Goal: Task Accomplishment & Management: Complete application form

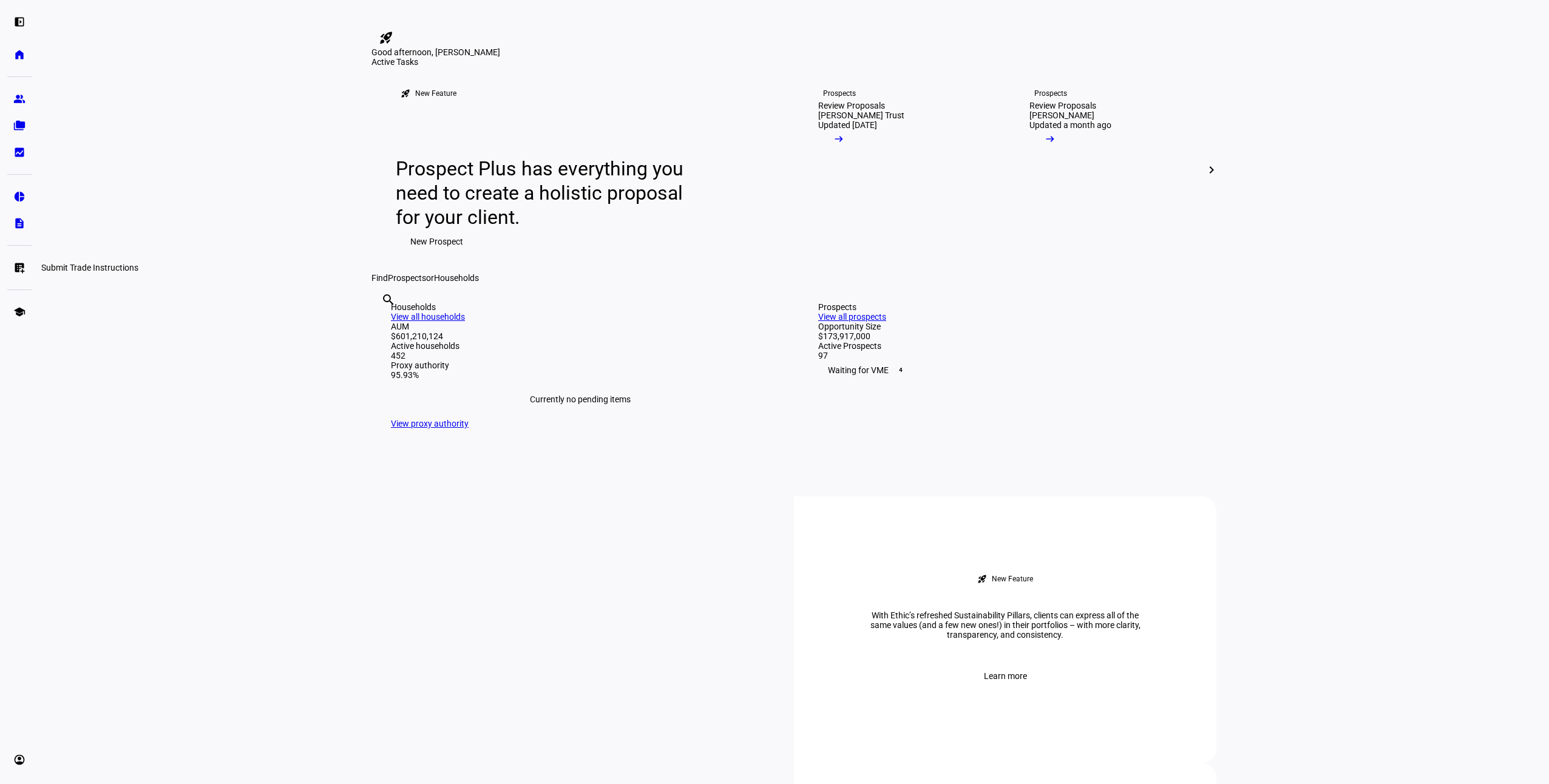
click at [12, 270] on link "list_alt_add Submit Trade Instructions" at bounding box center [19, 267] width 24 height 24
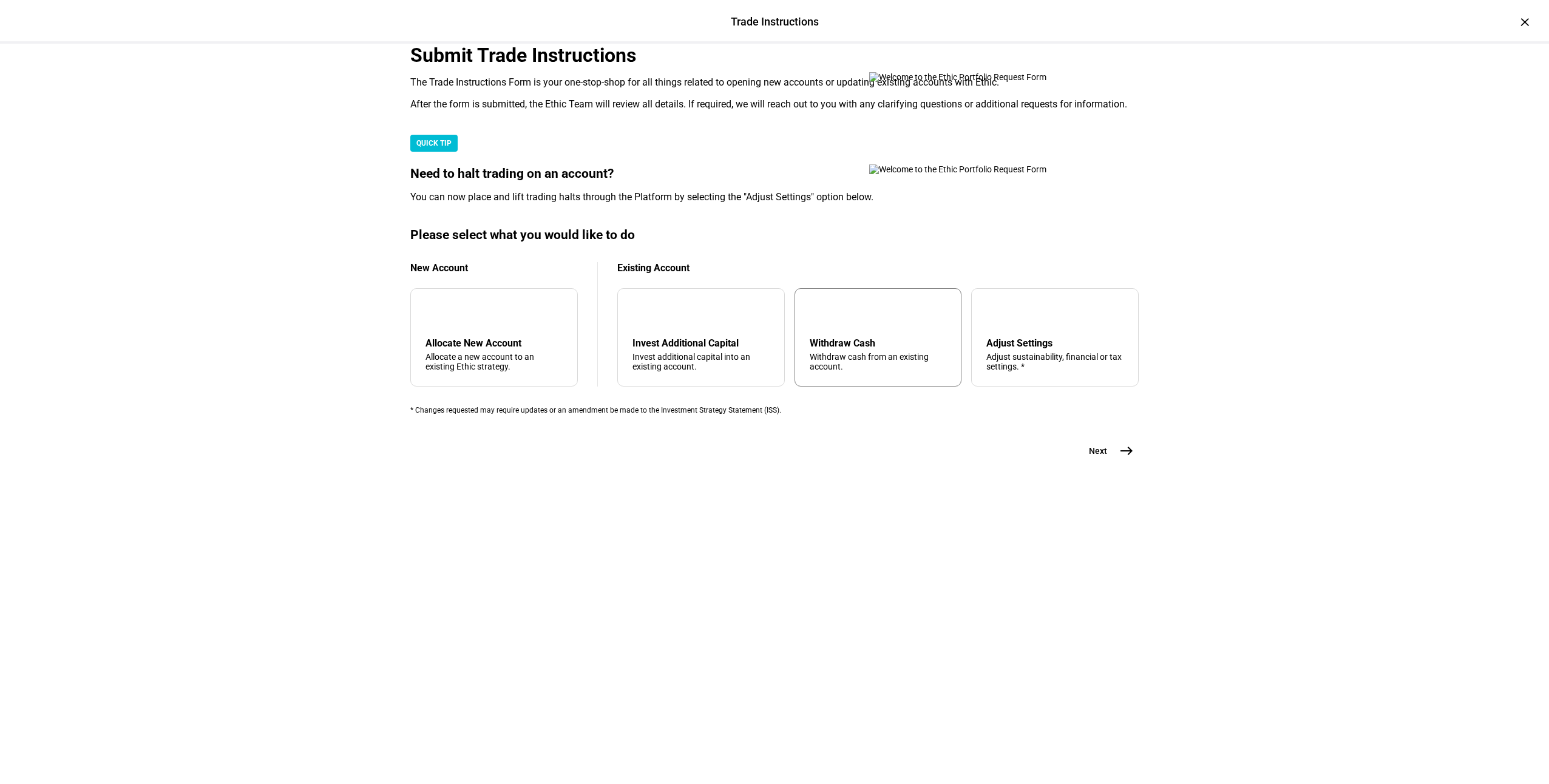
drag, startPoint x: 840, startPoint y: 618, endPoint x: 869, endPoint y: 635, distance: 33.6
click at [840, 387] on div "arrow_upward Withdraw Cash Withdraw cash from an existing account." at bounding box center [878, 337] width 168 height 98
click at [1128, 458] on mat-icon "east" at bounding box center [1126, 451] width 15 height 15
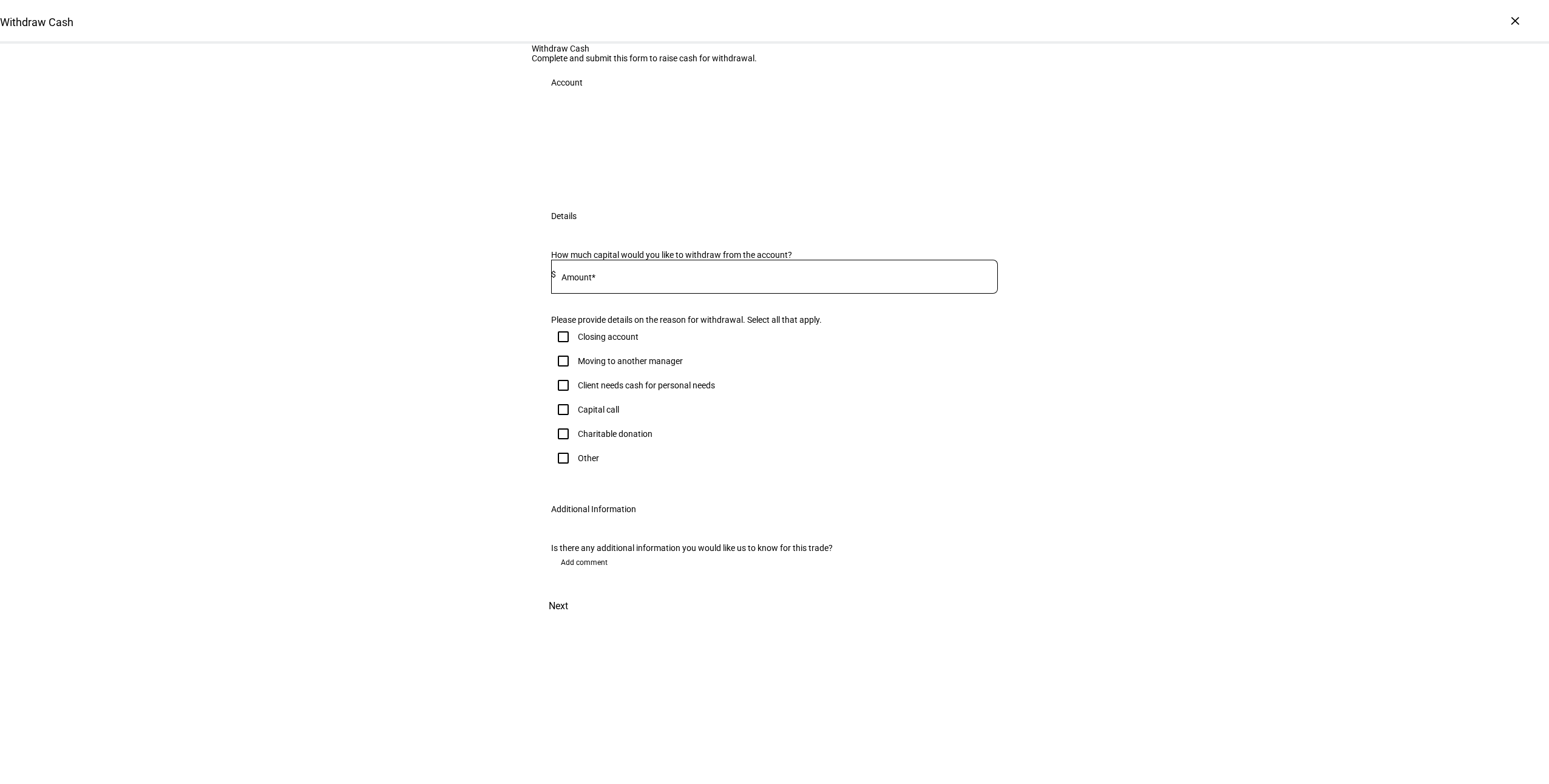
drag, startPoint x: 1247, startPoint y: 216, endPoint x: 1266, endPoint y: 254, distance: 42.5
click at [1265, 247] on div "Withdraw Cash Complete and submit this form to raise cash for withdrawal. Accou…" at bounding box center [774, 332] width 1549 height 578
click at [227, 301] on div "Withdraw Cash Complete and submit this form to raise cash for withdrawal. Accou…" at bounding box center [774, 332] width 1549 height 578
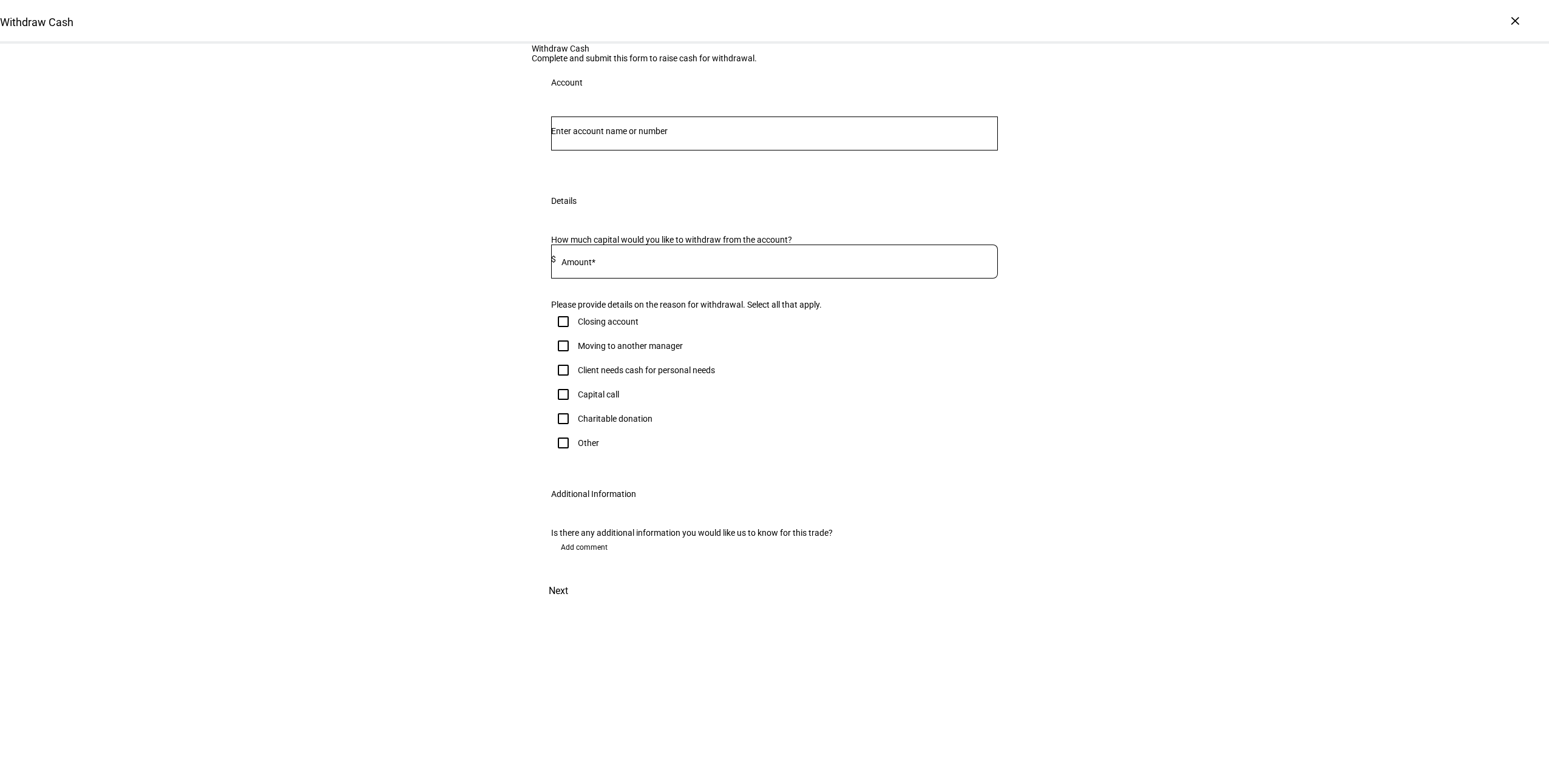
click at [751, 150] on div at bounding box center [774, 133] width 447 height 34
click at [741, 136] on input "Number" at bounding box center [774, 131] width 447 height 10
type input "dimon"
click at [672, 330] on span "Individual 3718" at bounding box center [619, 329] width 105 height 12
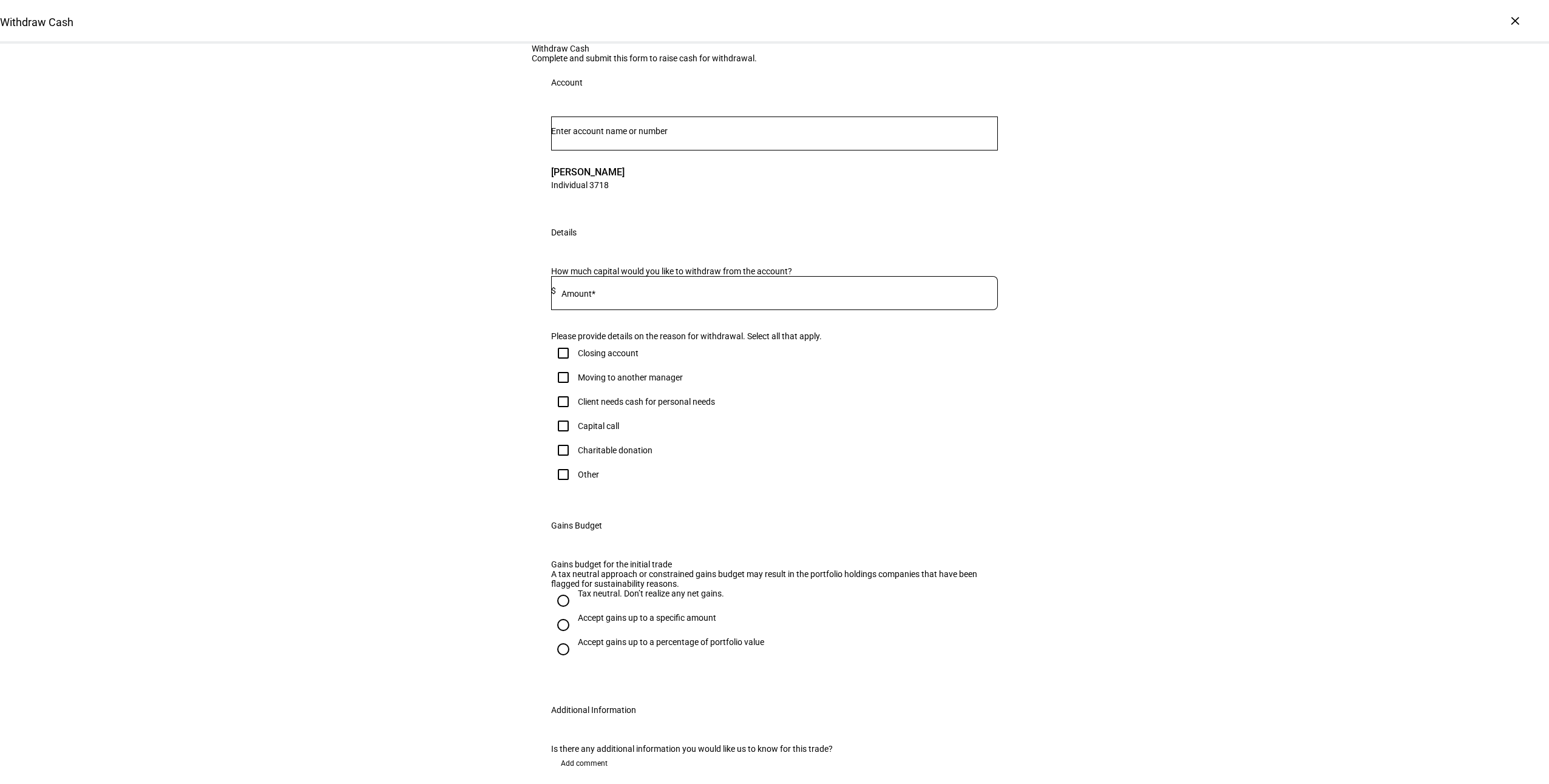
click at [610, 296] on input at bounding box center [777, 291] width 442 height 10
type input "33,000"
click at [623, 407] on div "Client needs cash for personal needs" at bounding box center [647, 402] width 138 height 10
click at [576, 414] on input "Client needs cash for personal needs" at bounding box center [563, 401] width 24 height 24
checkbox input "true"
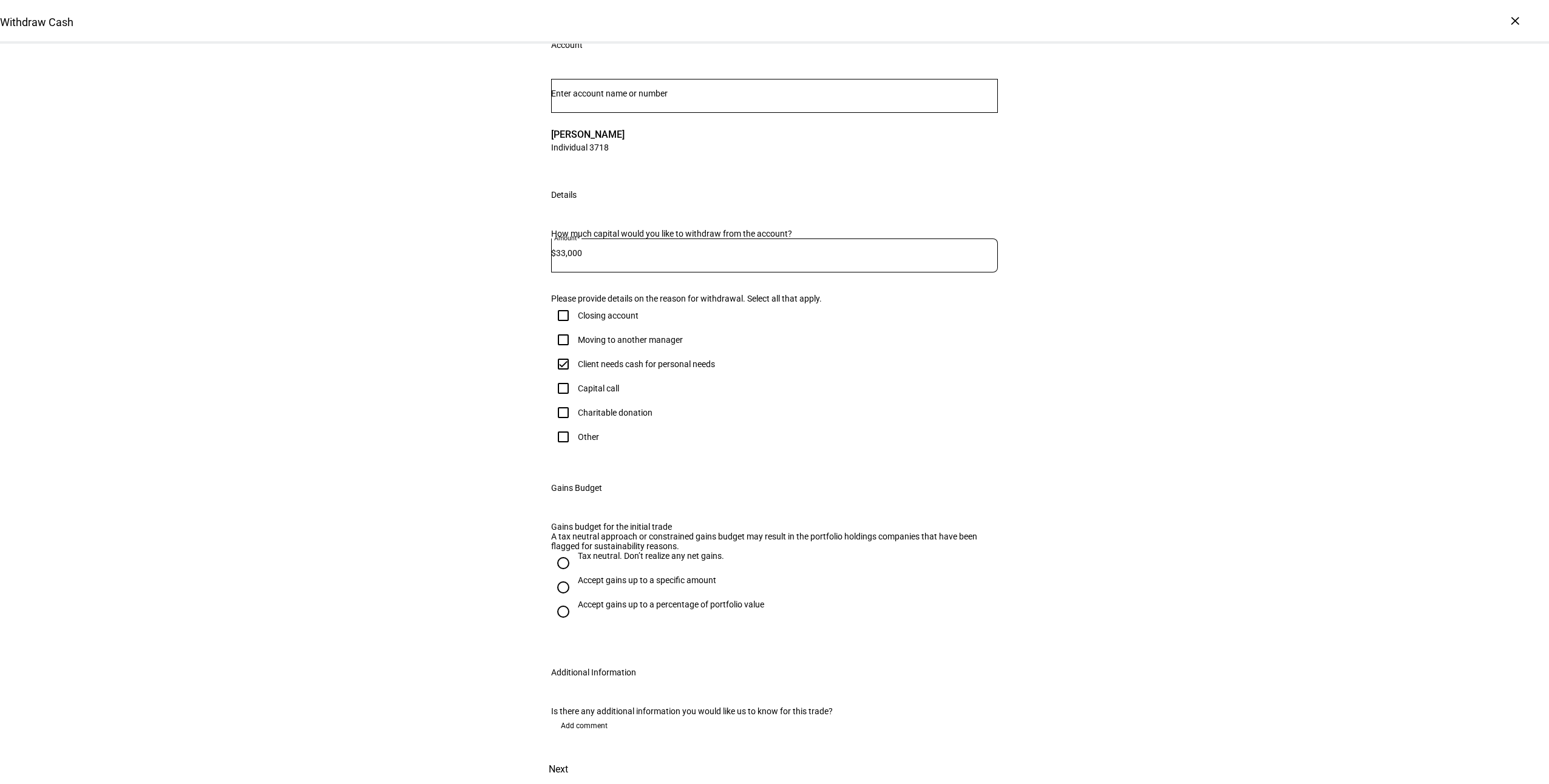
scroll to position [182, 0]
click at [605, 585] on div "Accept gains up to a specific amount" at bounding box center [647, 580] width 139 height 10
click at [576, 600] on input "Accept gains up to a specific amount" at bounding box center [563, 587] width 24 height 24
radio input "true"
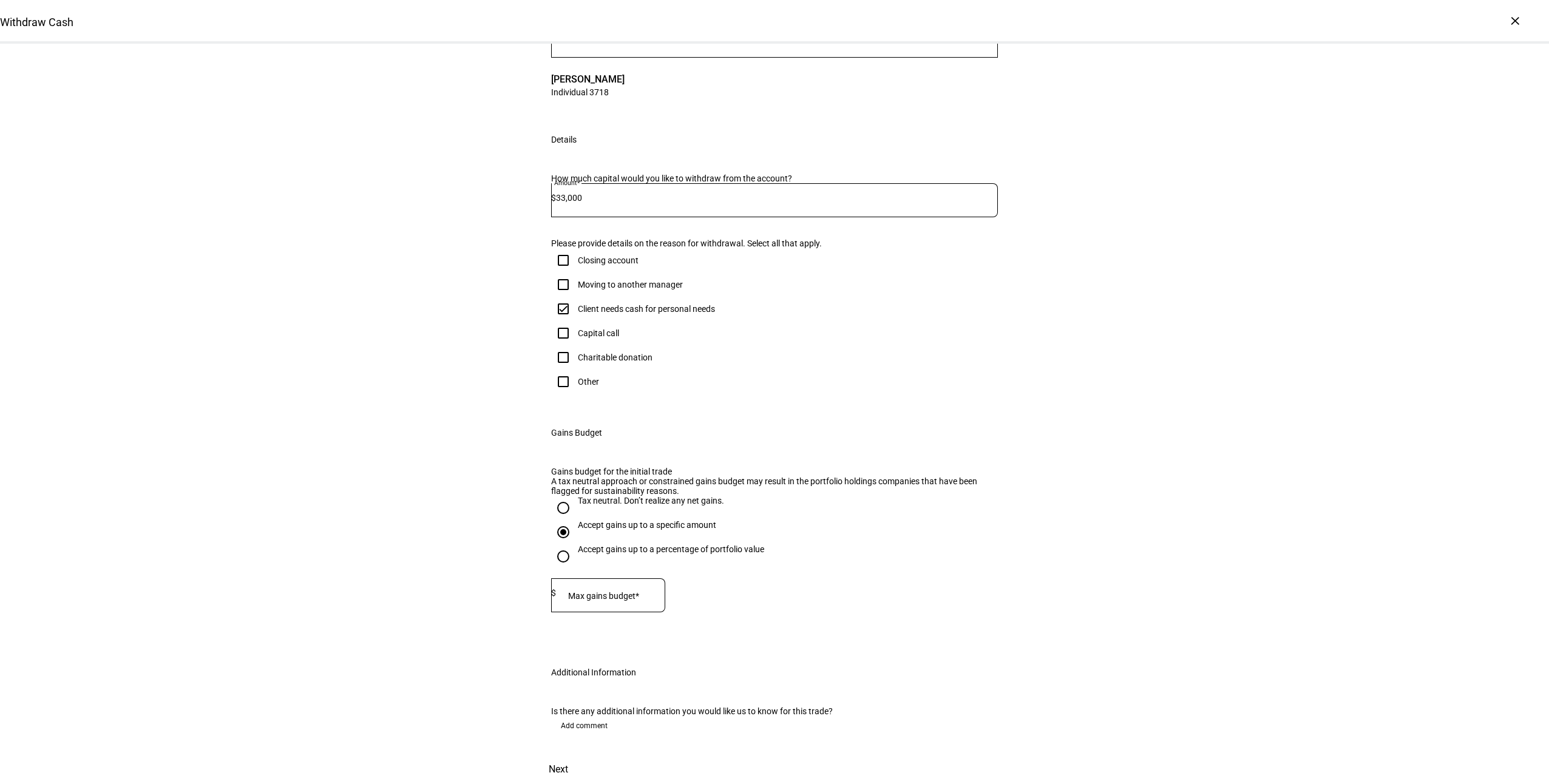
click at [623, 601] on mat-label "Max gains budget*" at bounding box center [603, 596] width 71 height 10
type input "15,000"
click at [568, 755] on span "Next" at bounding box center [558, 769] width 19 height 29
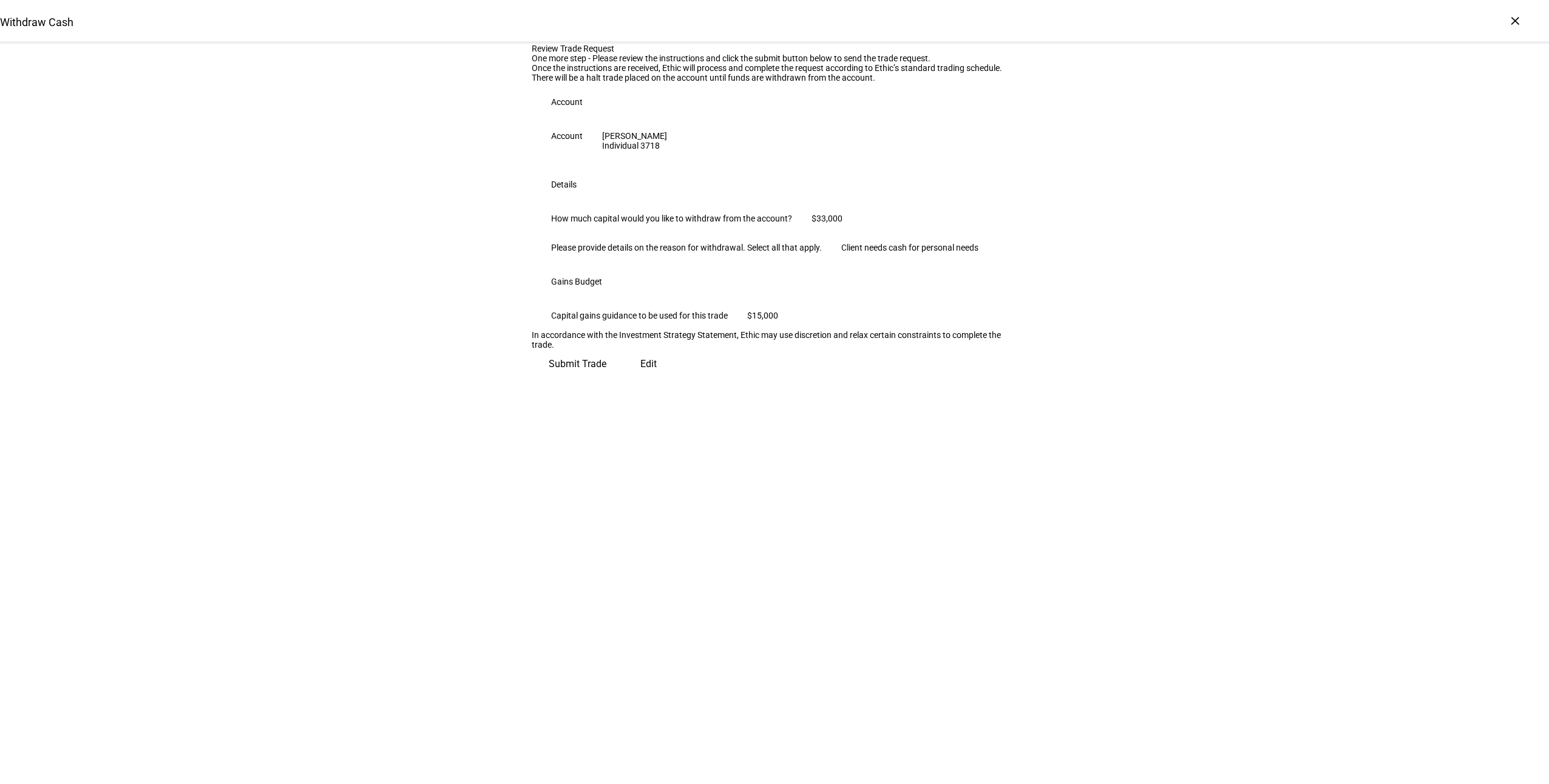
scroll to position [0, 0]
click at [607, 374] on span "Submit Trade" at bounding box center [578, 360] width 58 height 29
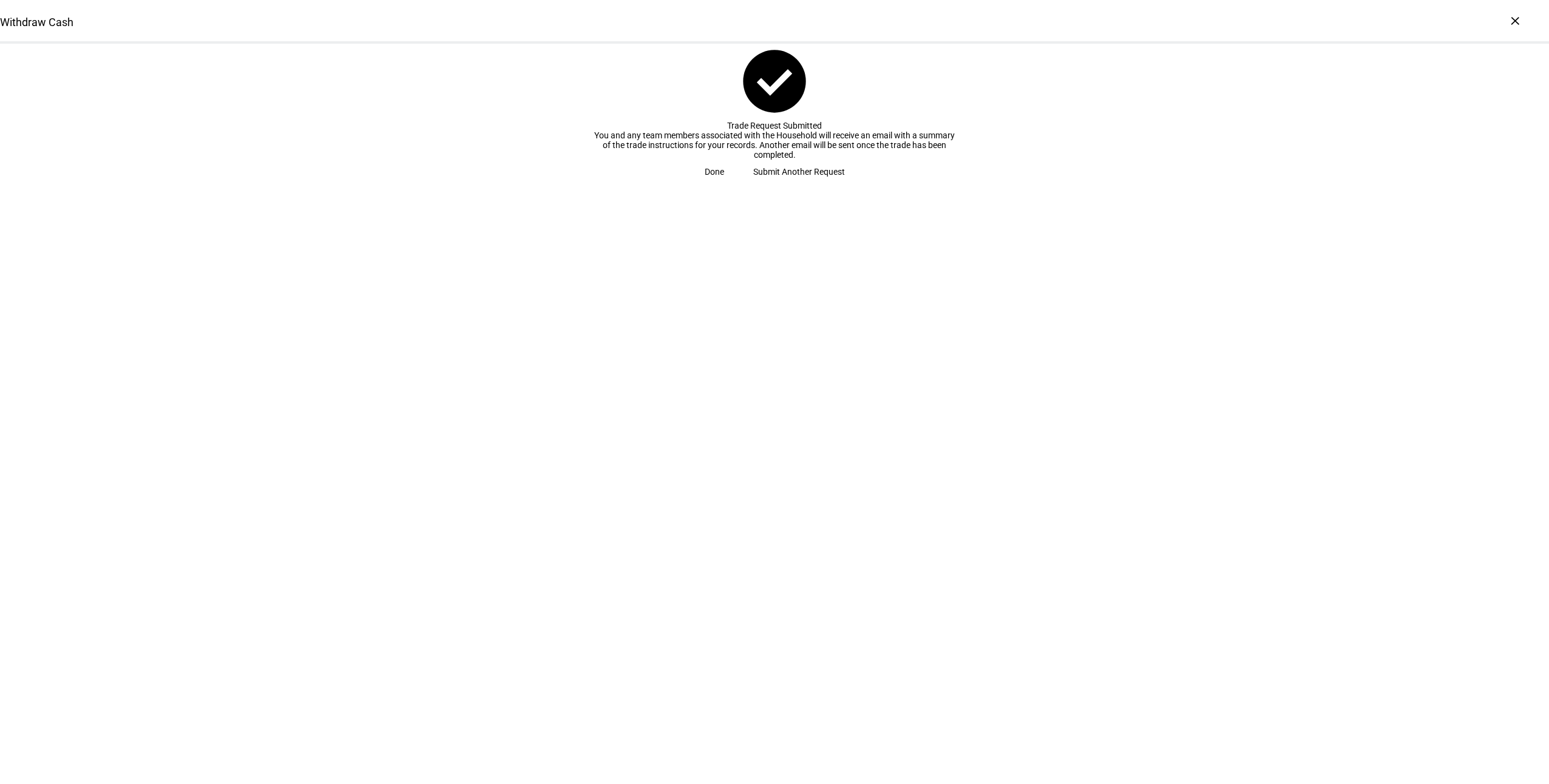
click at [724, 184] on span "Done" at bounding box center [714, 172] width 19 height 24
